Goal: Task Accomplishment & Management: Manage account settings

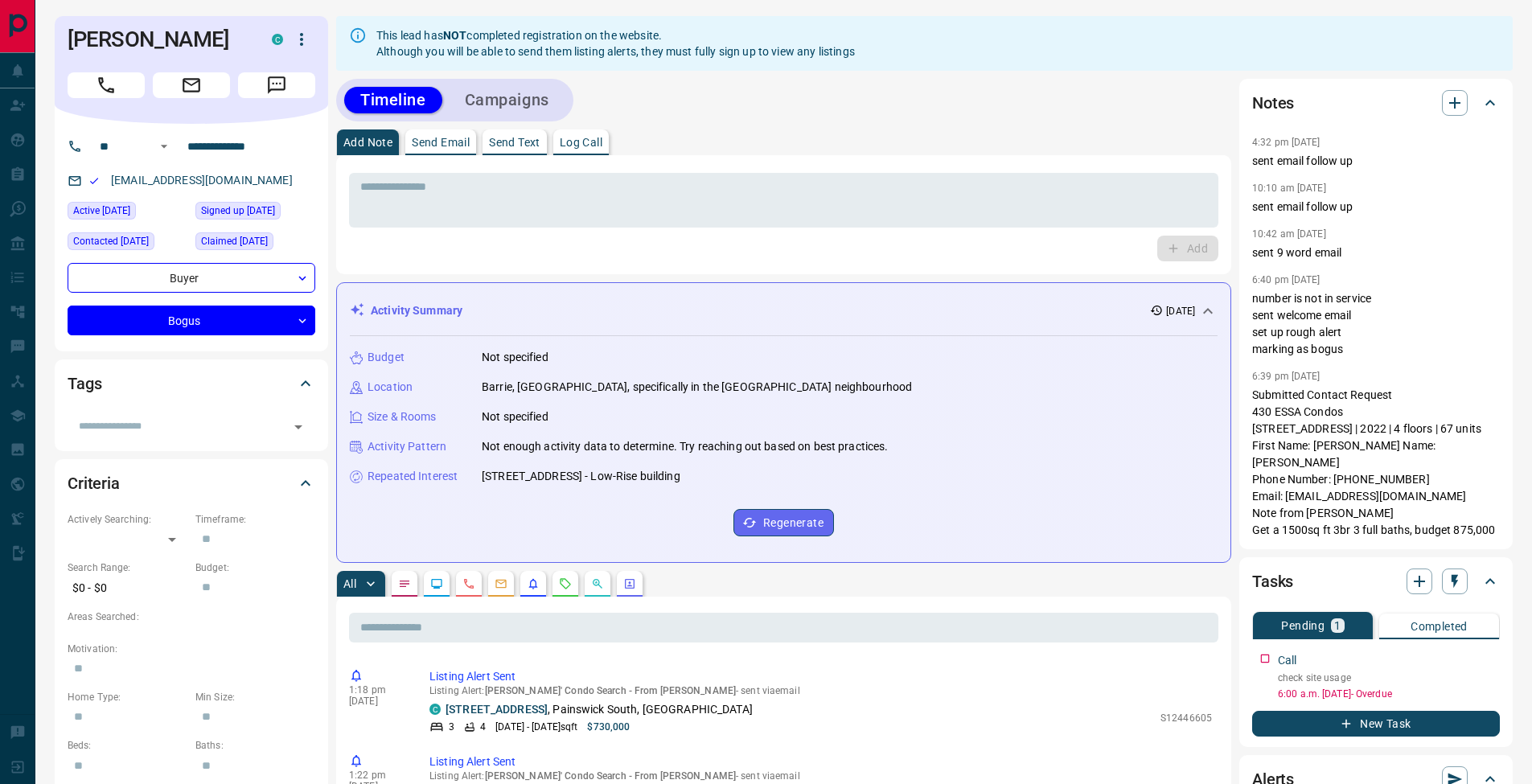
scroll to position [305, 0]
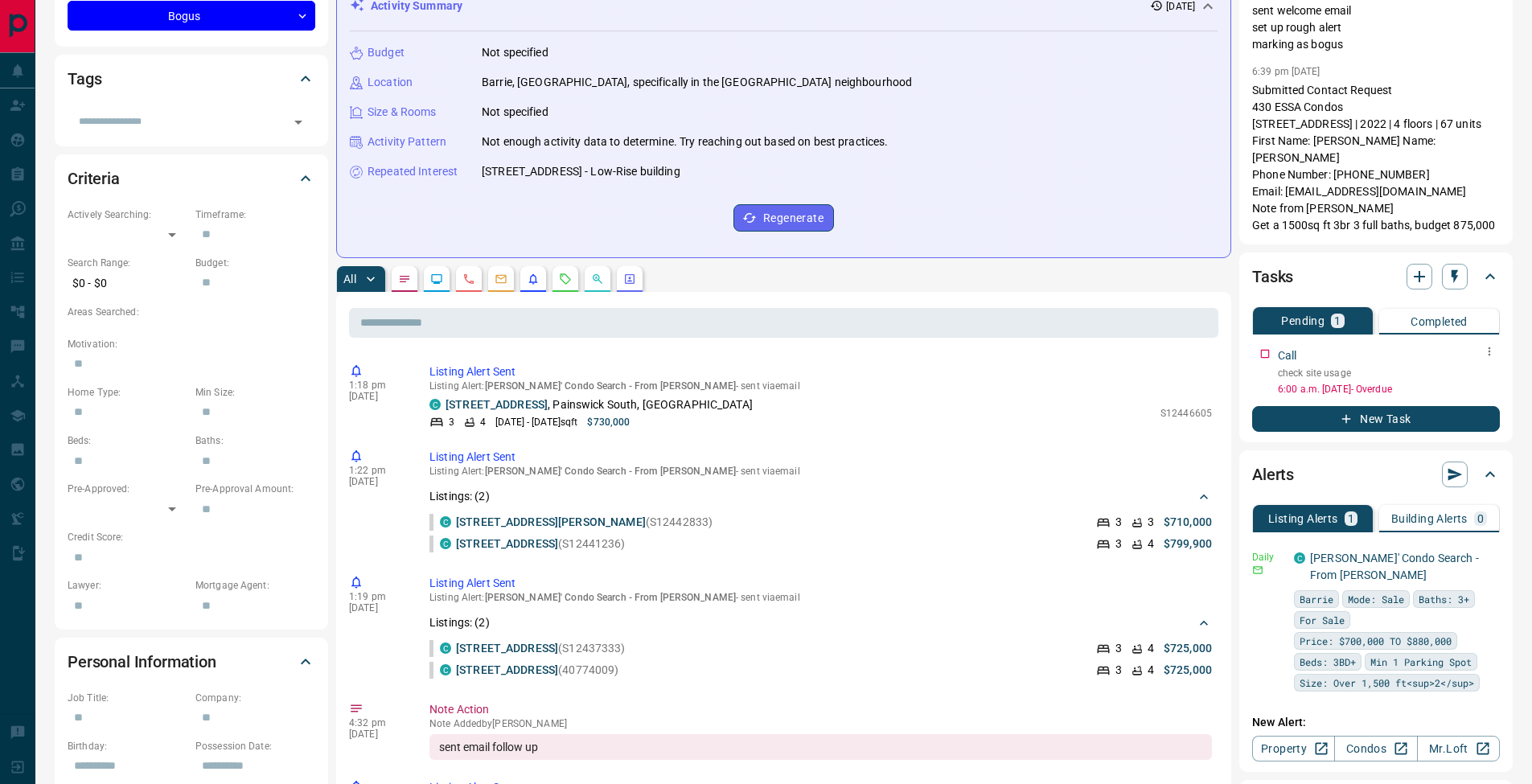
click at [1489, 356] on icon "button" at bounding box center [1489, 351] width 2 height 9
click at [1485, 383] on li "Edit" at bounding box center [1463, 393] width 71 height 24
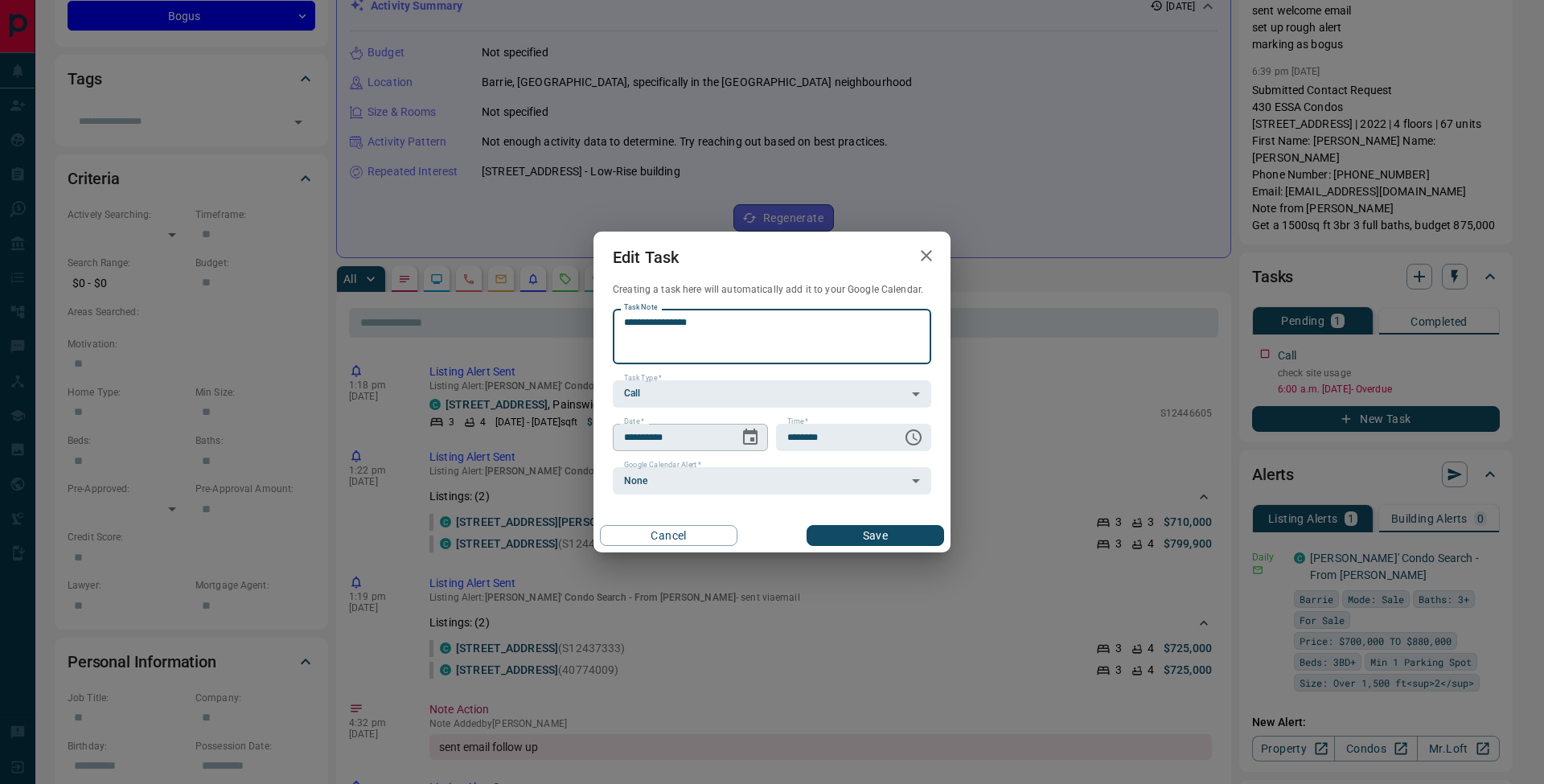
click at [754, 443] on icon "Choose date, selected date is Oct 14, 2025" at bounding box center [750, 436] width 15 height 16
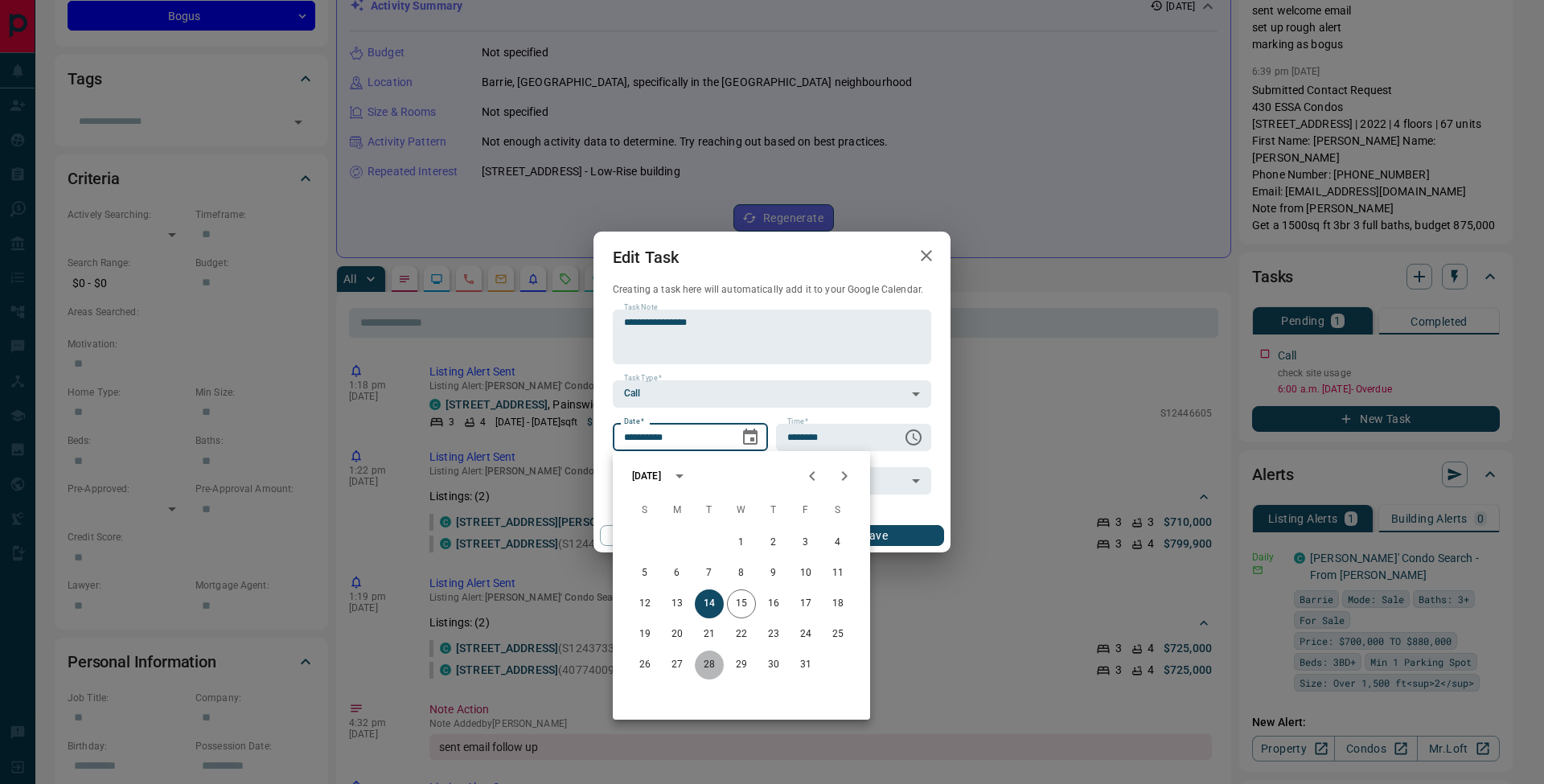
click at [716, 670] on button "28" at bounding box center [710, 665] width 29 height 29
type input "**********"
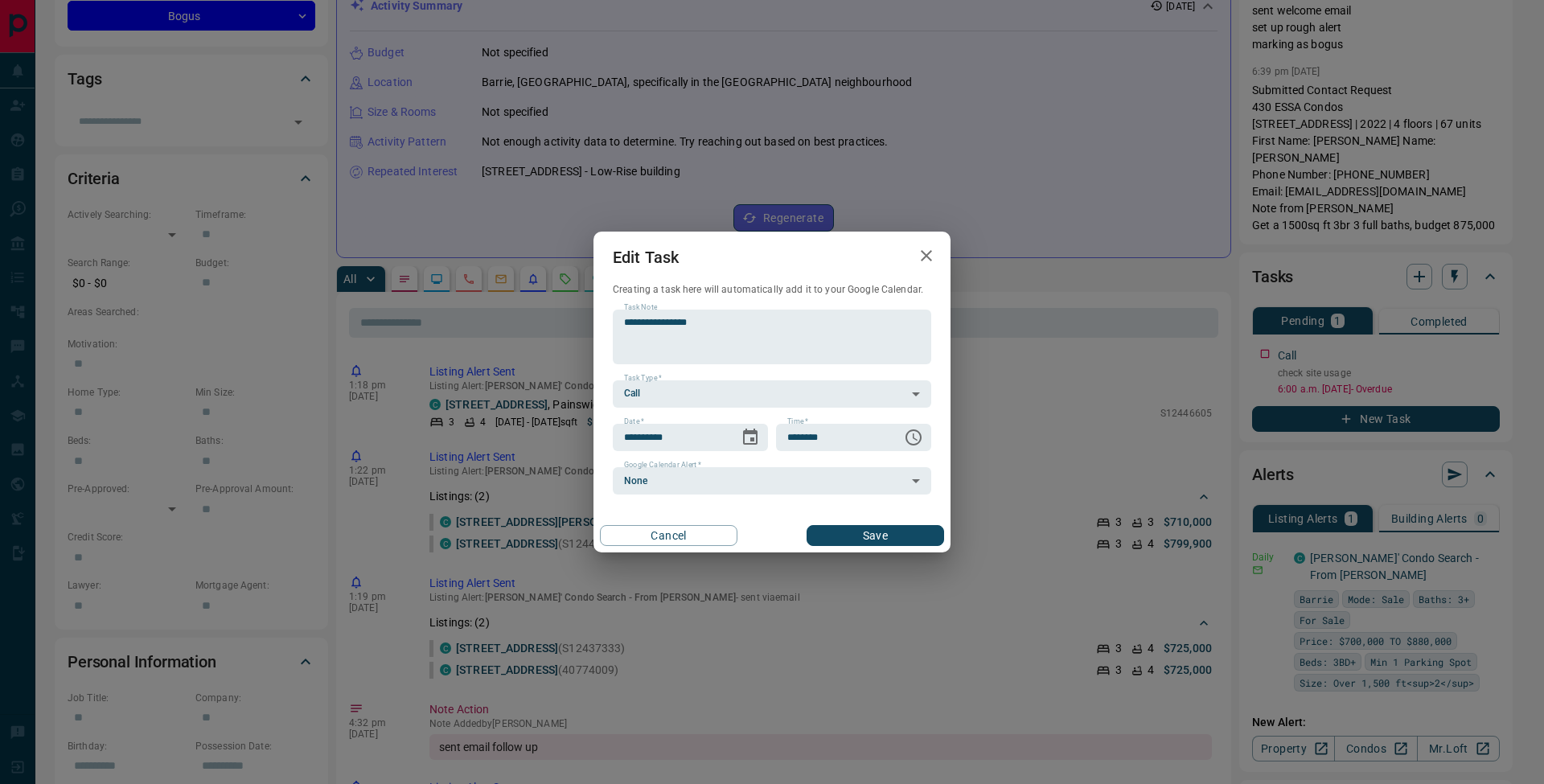
click at [902, 533] on button "Save" at bounding box center [875, 535] width 138 height 21
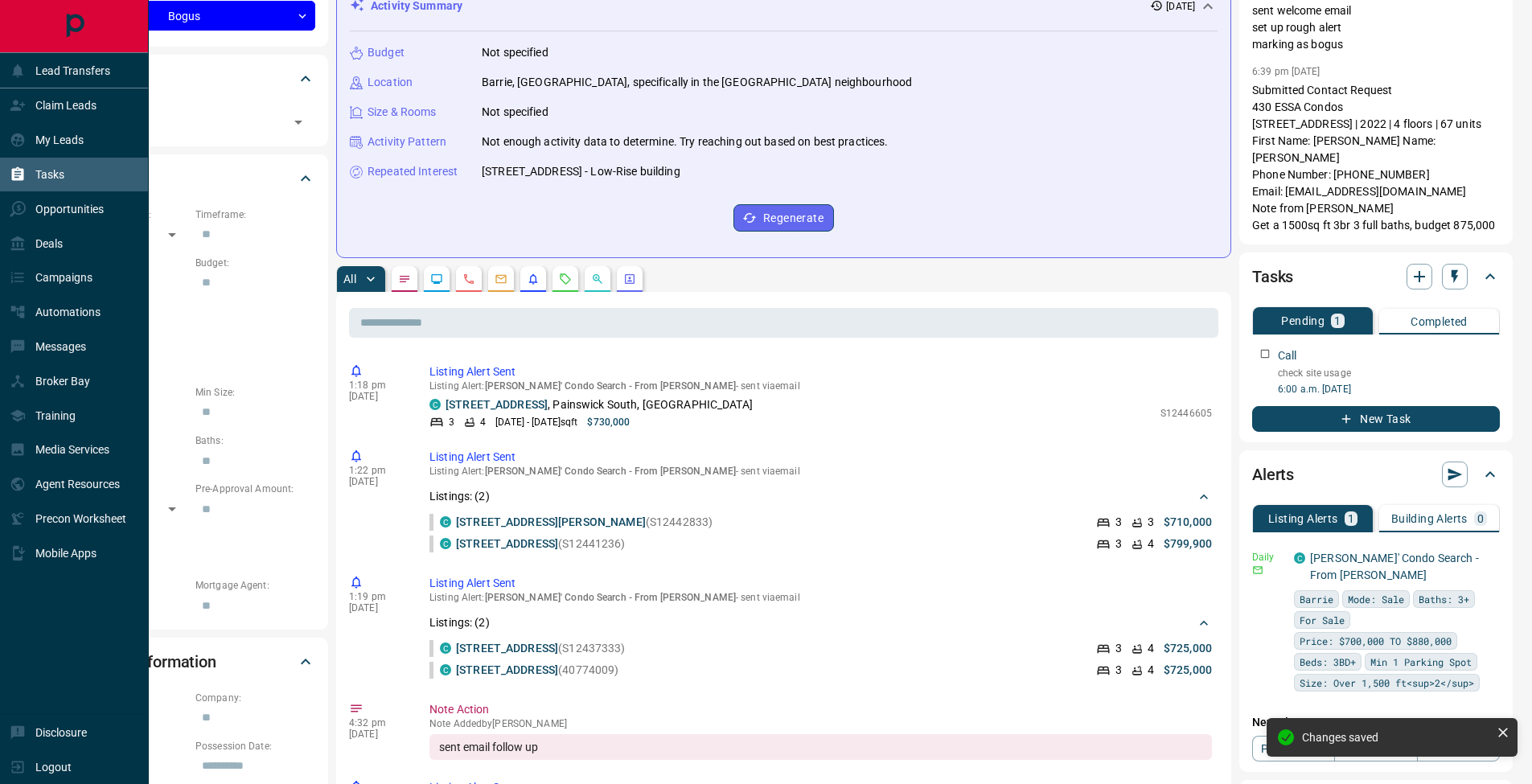
click at [48, 176] on p "Tasks" at bounding box center [50, 174] width 29 height 13
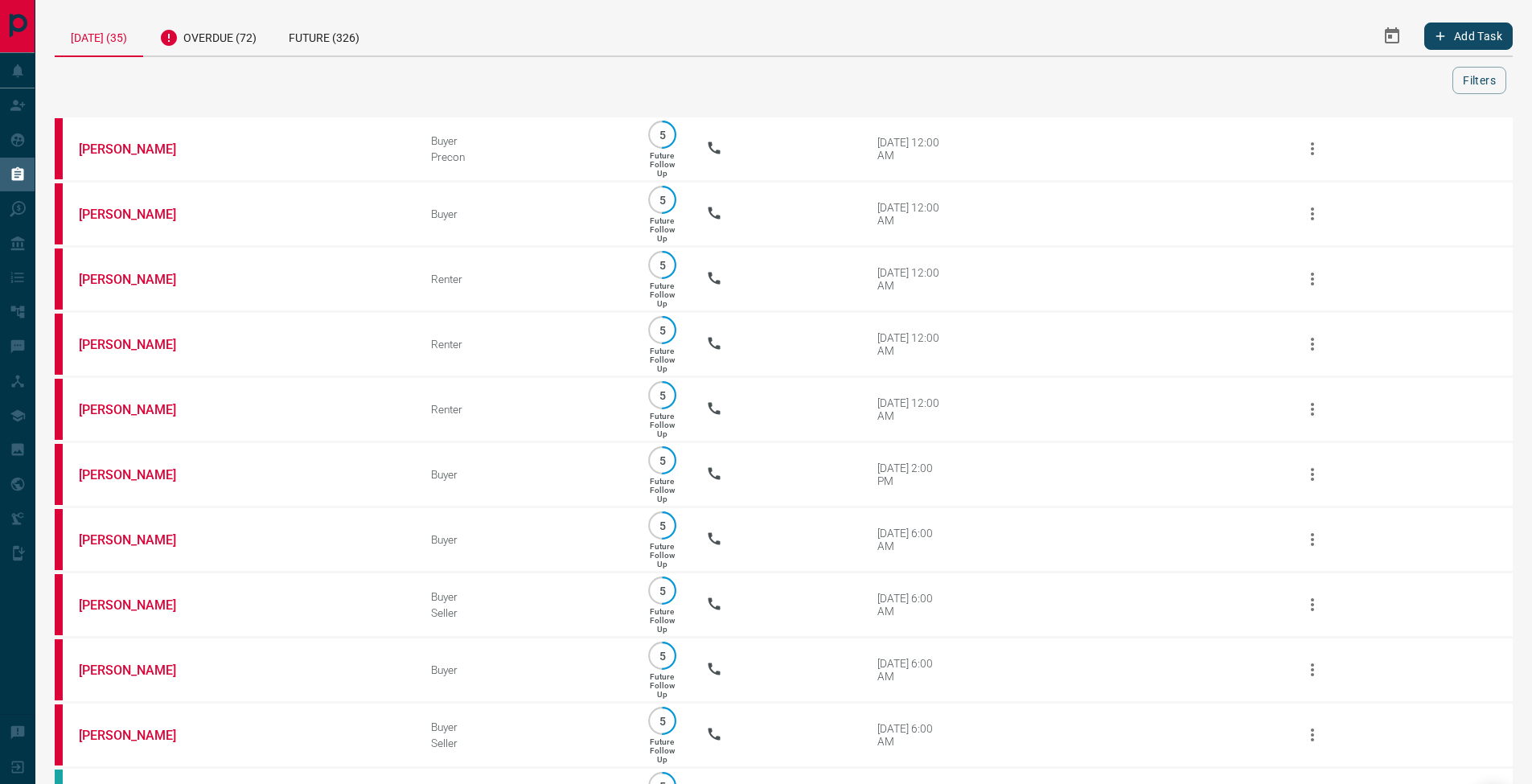
click at [241, 58] on div "[DATE] (35) Overdue (72) Future (326) Add Task Filters" at bounding box center [783, 55] width 1458 height 78
click at [251, 33] on div "Overdue (72)" at bounding box center [208, 36] width 130 height 40
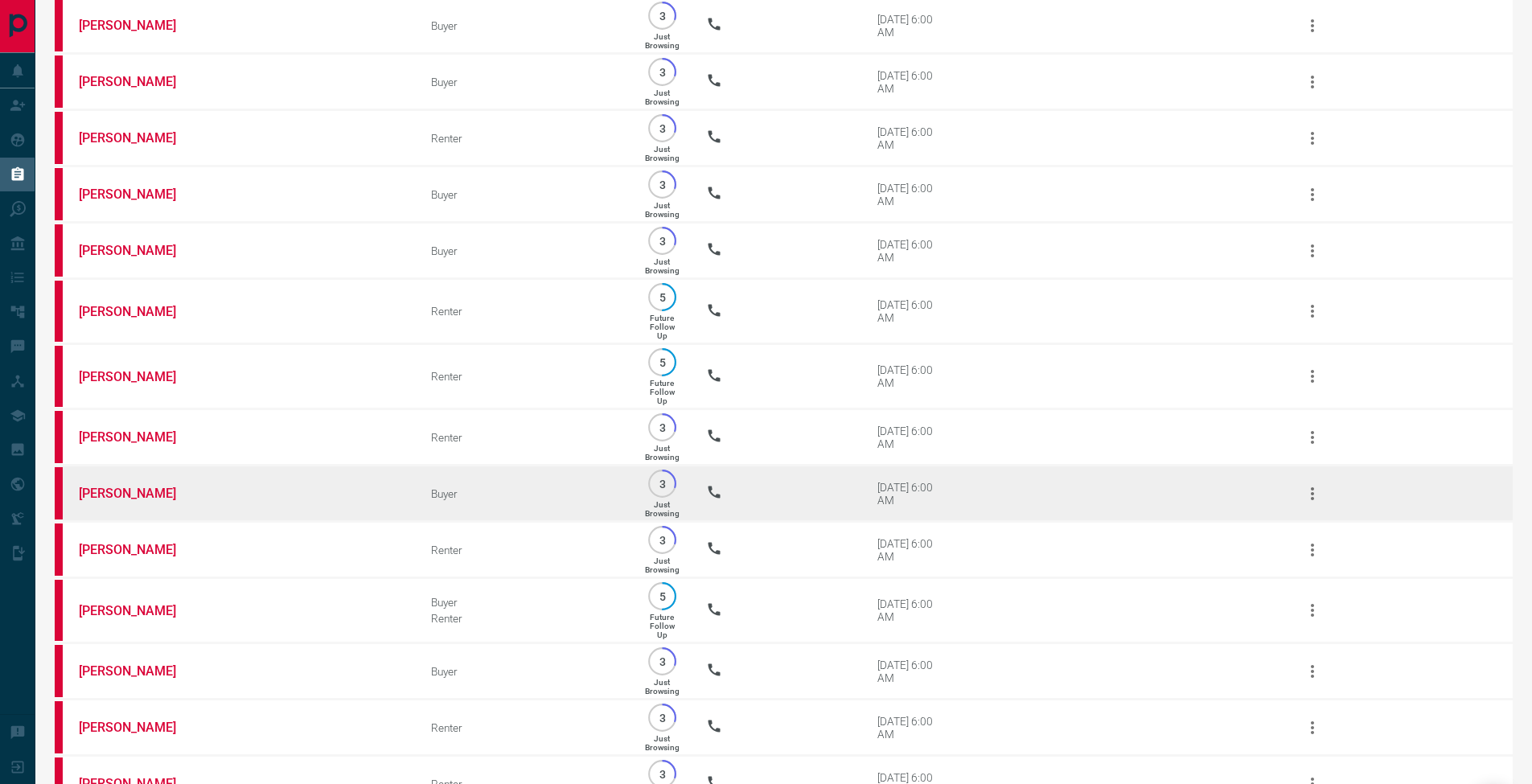
scroll to position [2097, 0]
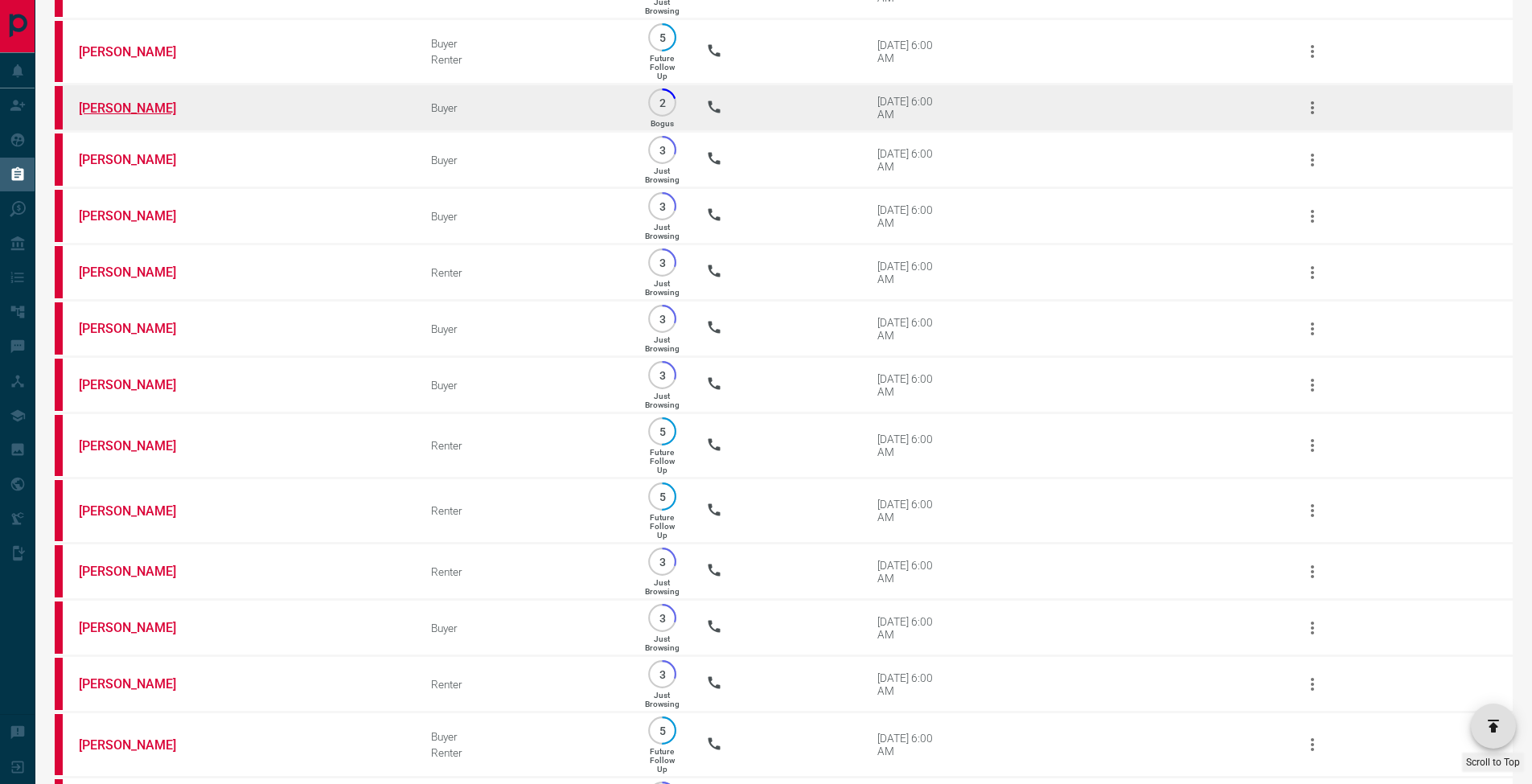
click at [138, 116] on link "[PERSON_NAME]" at bounding box center [139, 108] width 121 height 15
